Goal: Task Accomplishment & Management: Manage account settings

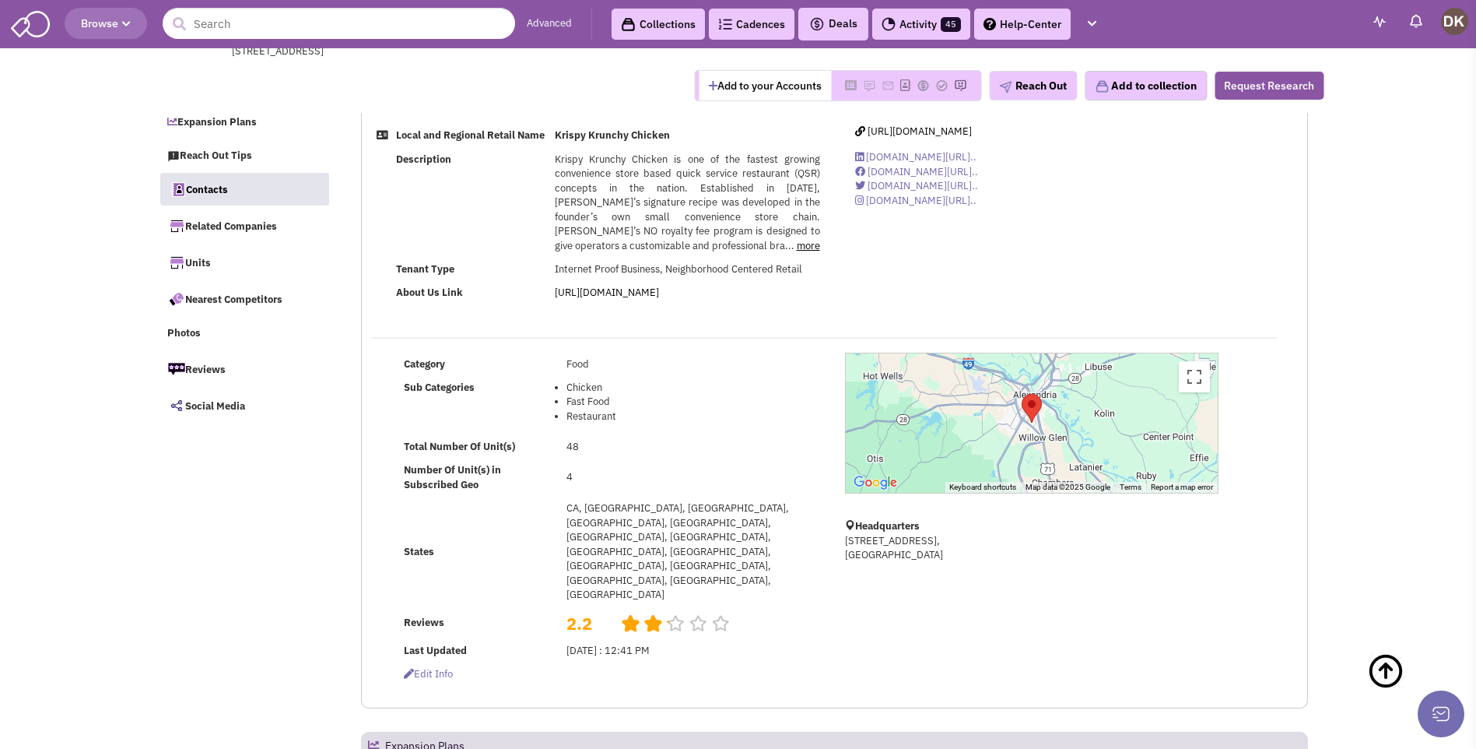
select select
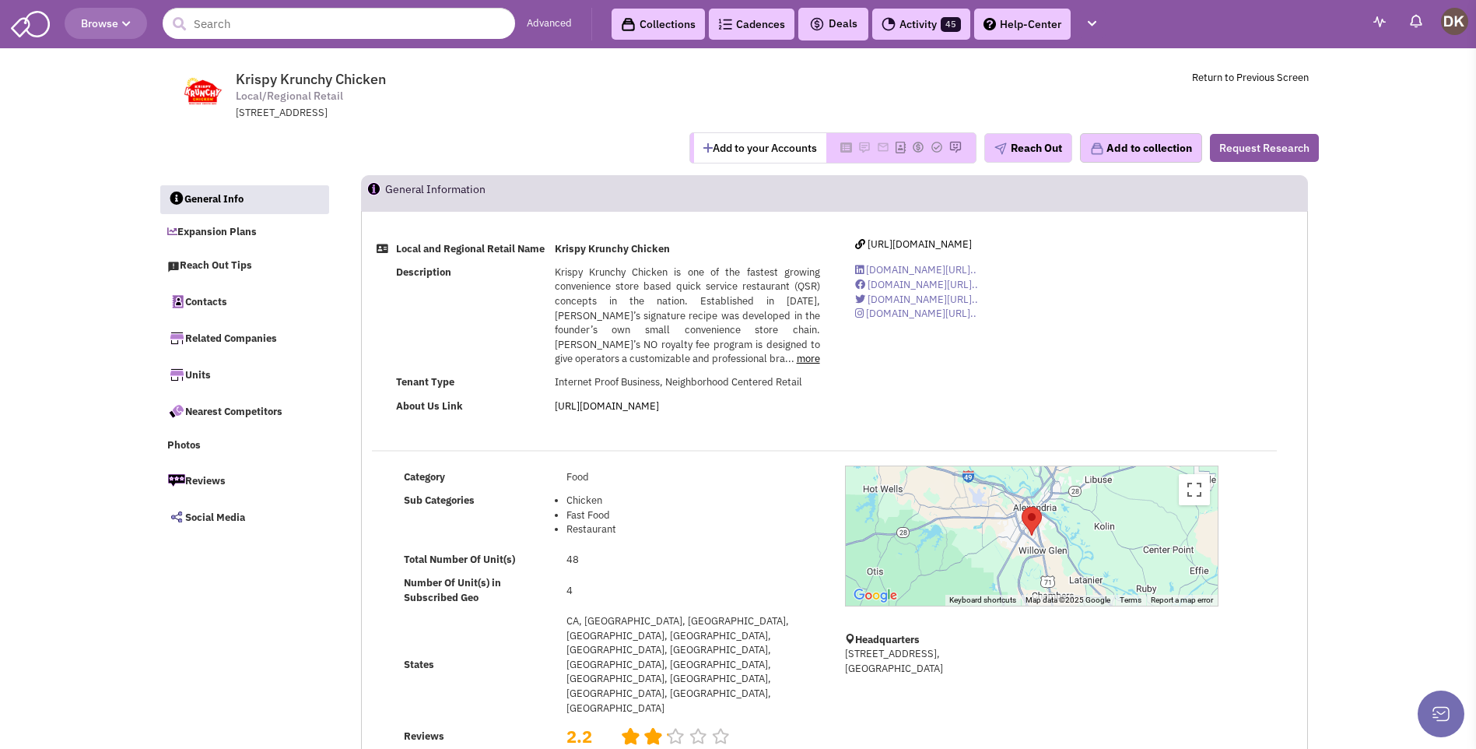
click at [731, 153] on button "Add to your Accounts" at bounding box center [760, 148] width 132 height 30
click at [835, 147] on img at bounding box center [841, 147] width 12 height 12
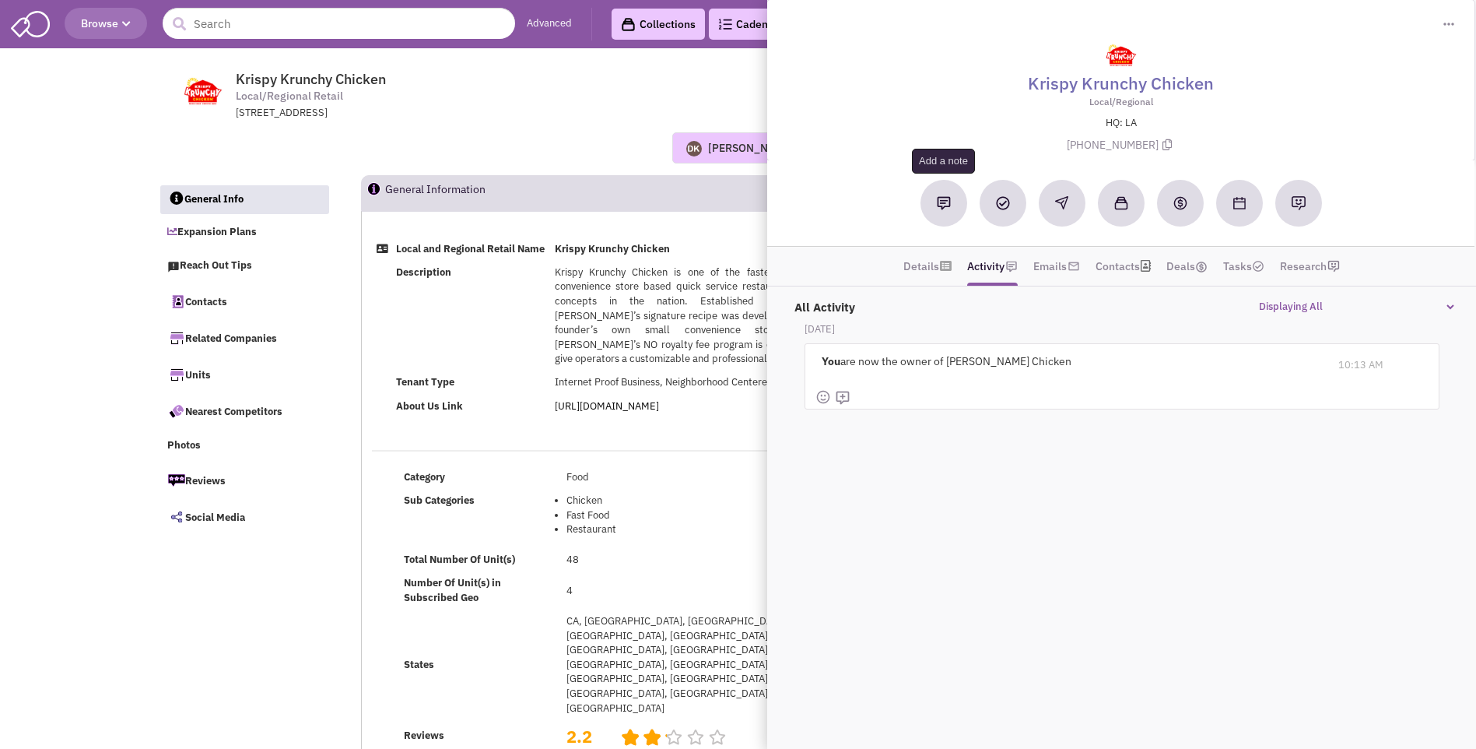
click at [942, 206] on img at bounding box center [944, 203] width 14 height 14
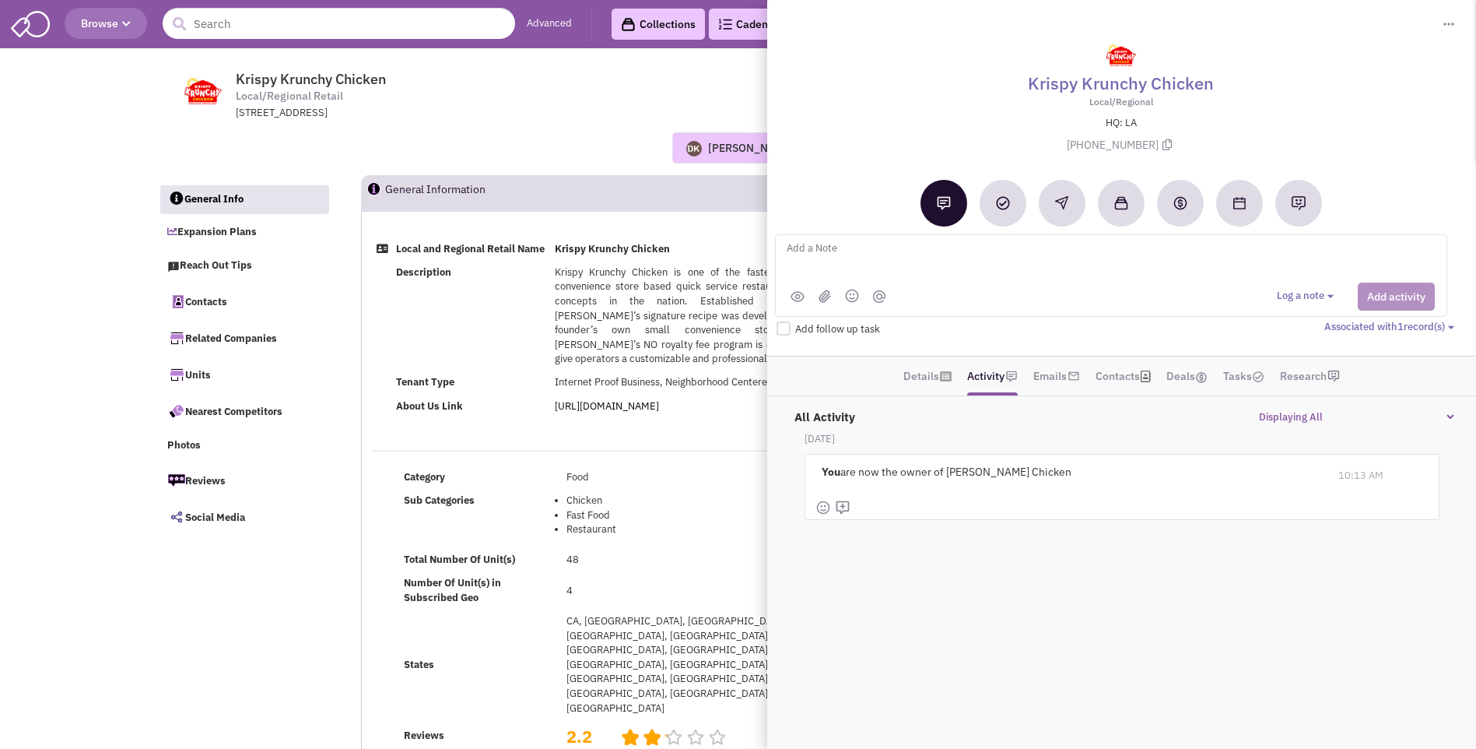
click at [846, 247] on textarea at bounding box center [977, 260] width 385 height 43
type textarea "Received initial introduction email from Shary T with Franchisee Adel"
